Goal: Task Accomplishment & Management: Use online tool/utility

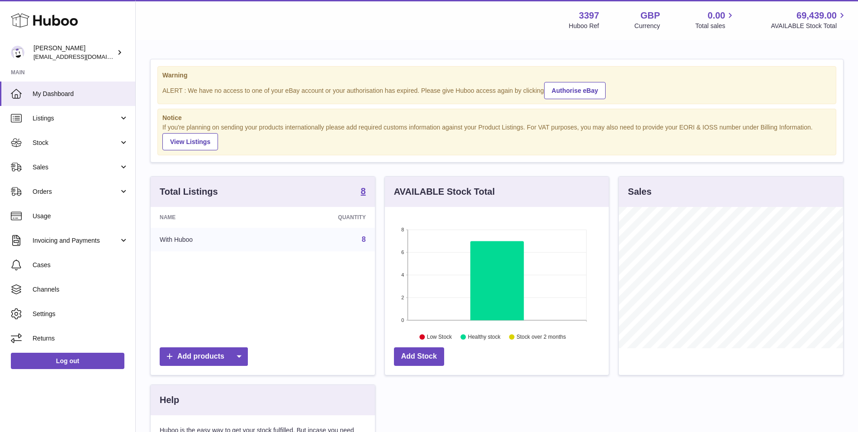
scroll to position [141, 224]
click at [103, 192] on span "Orders" at bounding box center [76, 191] width 86 height 9
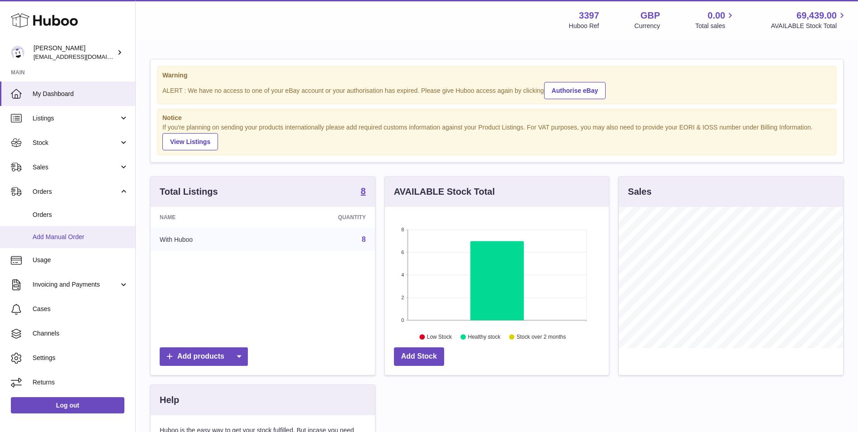
click at [83, 238] on span "Add Manual Order" at bounding box center [81, 237] width 96 height 9
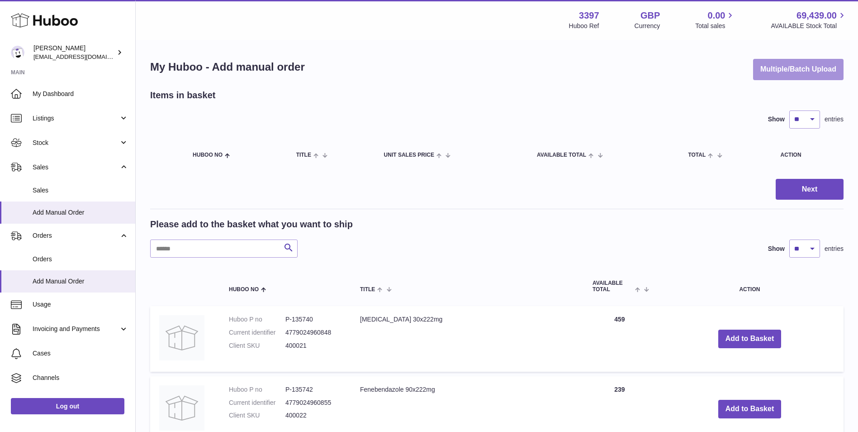
click at [798, 68] on button "Multiple/Batch Upload" at bounding box center [798, 69] width 90 height 21
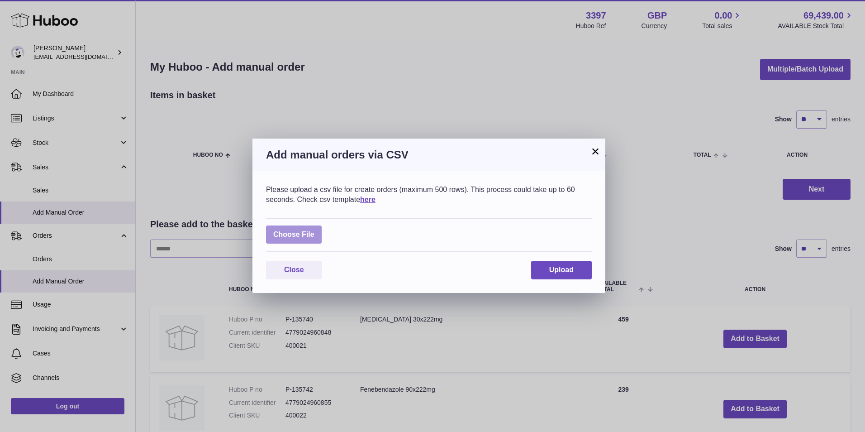
click at [306, 232] on label at bounding box center [294, 234] width 56 height 19
click at [314, 230] on input "file" at bounding box center [314, 230] width 0 height 0
type input "**********"
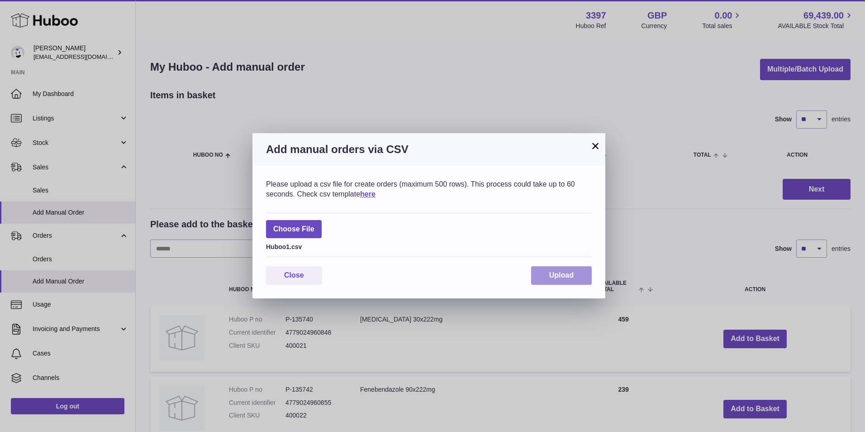
click at [545, 277] on button "Upload" at bounding box center [561, 275] width 61 height 19
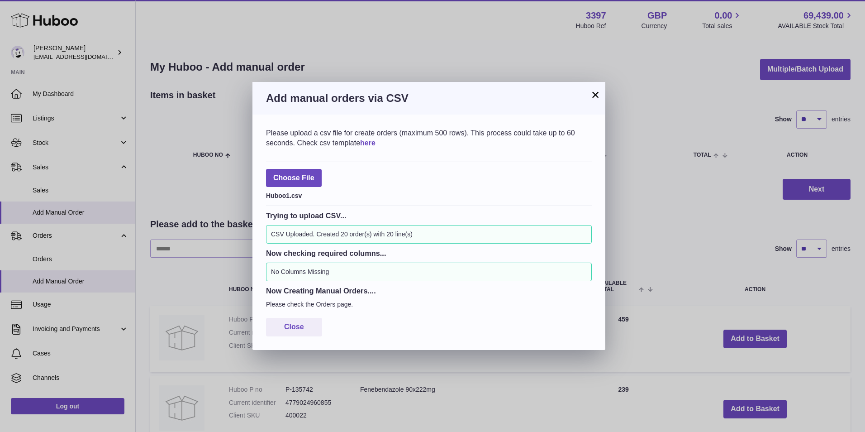
click at [597, 93] on button "×" at bounding box center [595, 94] width 11 height 11
